Goal: Go to known website: Go to known website

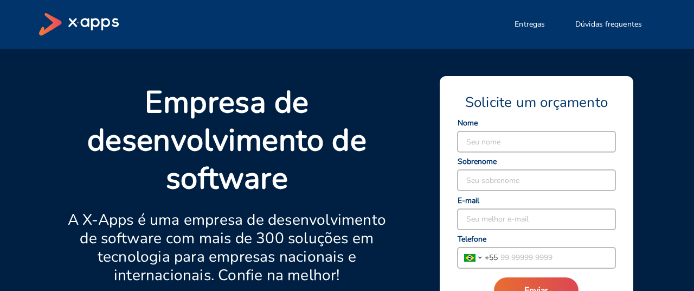
click at [94, 23] on icon at bounding box center [79, 24] width 80 height 23
click at [93, 24] on icon at bounding box center [79, 24] width 80 height 23
